Goal: Go to known website: Access a specific website the user already knows

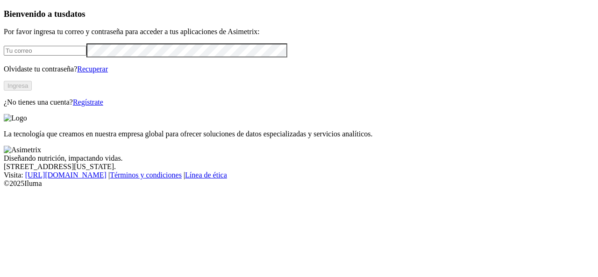
type input "[PERSON_NAME][EMAIL_ADDRESS][DOMAIN_NAME]"
click at [32, 91] on button "Ingresa" at bounding box center [18, 86] width 28 height 10
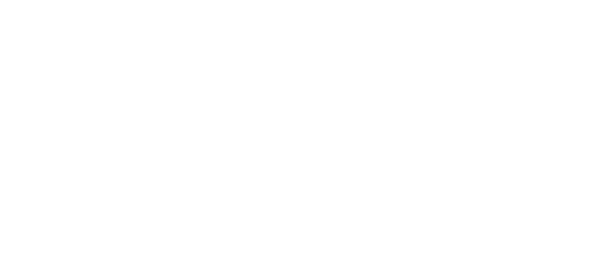
scroll to position [77, 0]
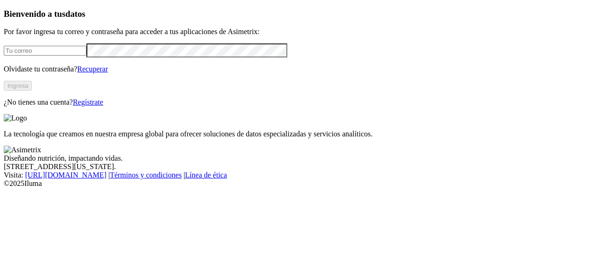
type input "[PERSON_NAME][EMAIL_ADDRESS][DOMAIN_NAME]"
click at [32, 91] on button "Ingresa" at bounding box center [18, 86] width 28 height 10
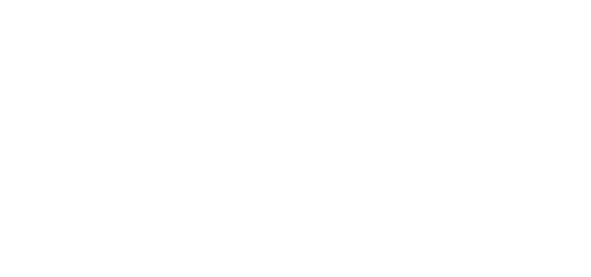
scroll to position [77, 0]
